Goal: Navigation & Orientation: Find specific page/section

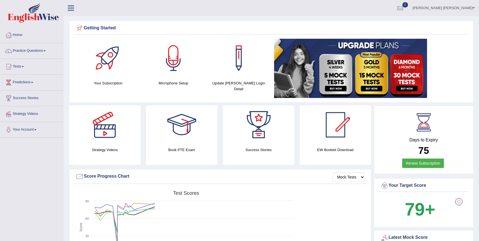
click at [47, 18] on img at bounding box center [33, 13] width 51 height 20
